Goal: Use online tool/utility: Utilize a website feature to perform a specific function

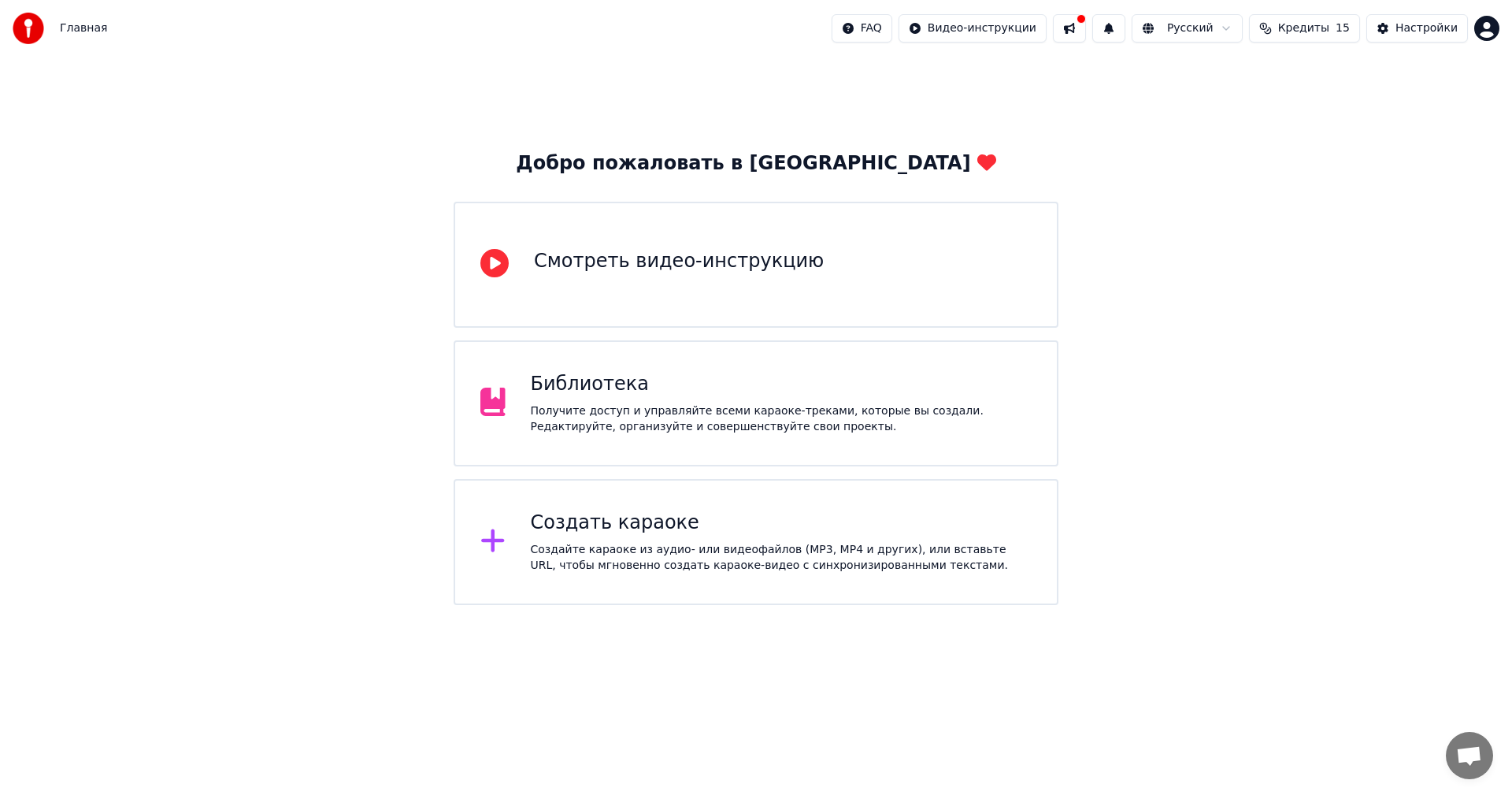
click at [538, 539] on div "Создать караоке Создайте караоке из аудио- или видеофайлов (MP3, MP4 и других),…" at bounding box center [782, 542] width 501 height 63
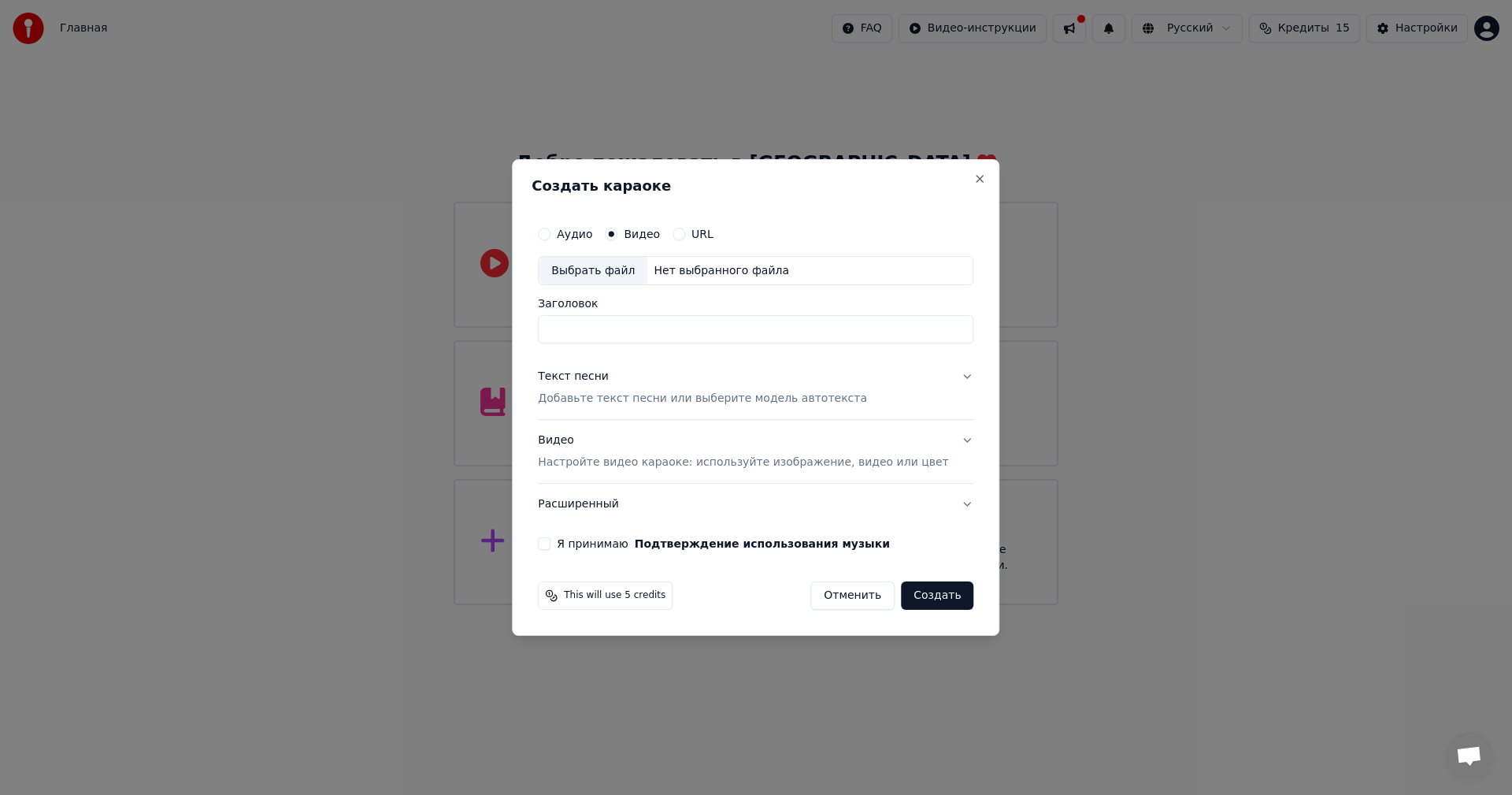
click at [593, 239] on label "Аудио" at bounding box center [575, 234] width 36 height 11
click at [551, 240] on button "Аудио" at bounding box center [544, 235] width 13 height 13
click at [644, 235] on label "Видео" at bounding box center [641, 234] width 36 height 11
click at [618, 235] on button "Видео" at bounding box center [611, 235] width 13 height 13
click at [708, 230] on label "URL" at bounding box center [702, 234] width 22 height 11
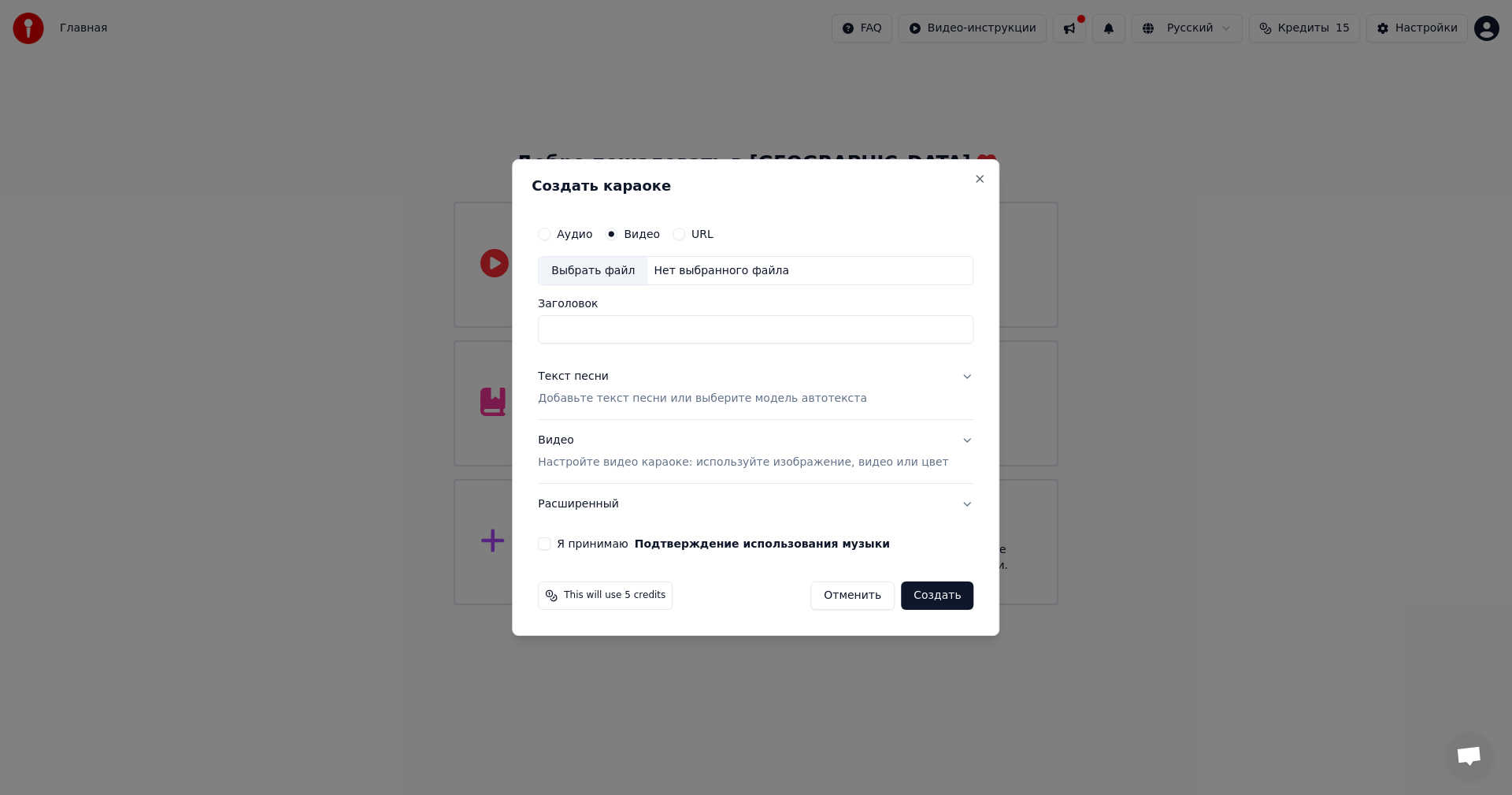
click at [685, 230] on button "URL" at bounding box center [679, 235] width 13 height 13
click at [644, 239] on label "Видео" at bounding box center [641, 234] width 36 height 11
click at [618, 239] on button "Видео" at bounding box center [611, 234] width 13 height 13
click at [713, 242] on div "Аудио Видео URL" at bounding box center [755, 234] width 436 height 32
click at [685, 237] on button "URL" at bounding box center [679, 235] width 13 height 13
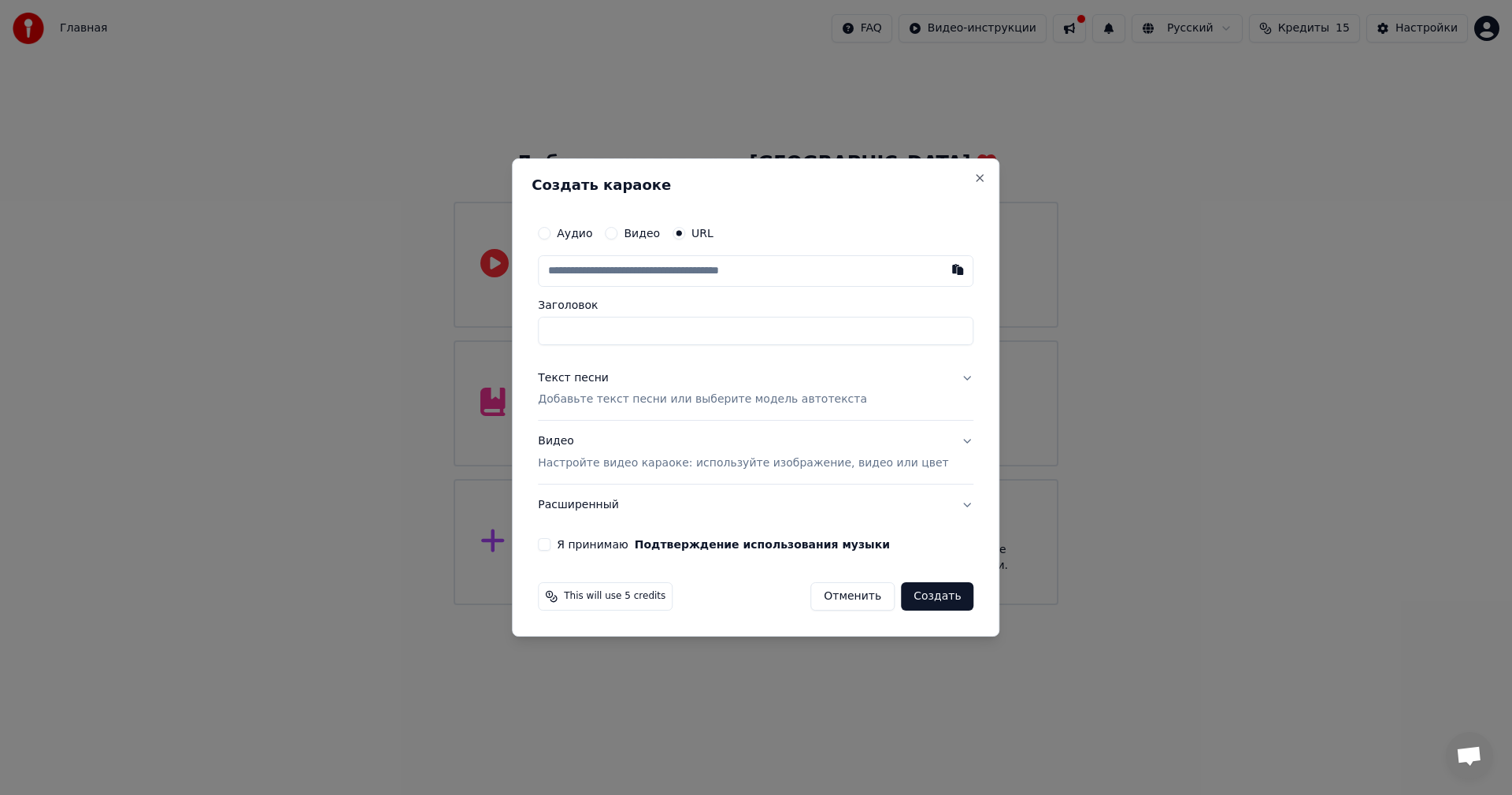
click at [679, 273] on input "text" at bounding box center [755, 271] width 436 height 32
